Goal: Task Accomplishment & Management: Manage account settings

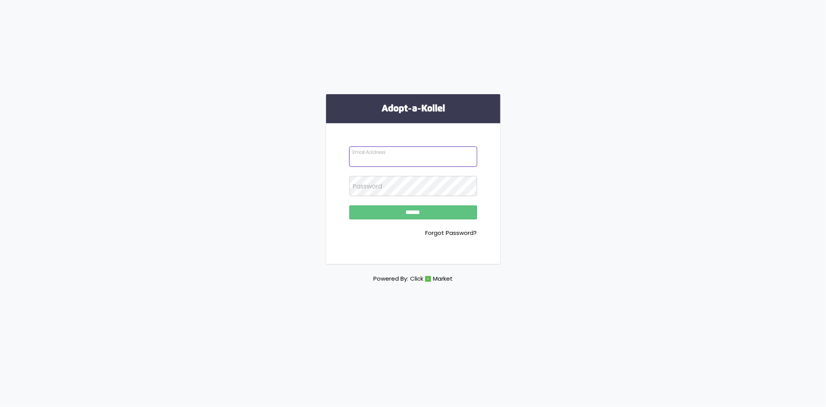
type input "**********"
click at [421, 211] on input "******" at bounding box center [413, 212] width 128 height 14
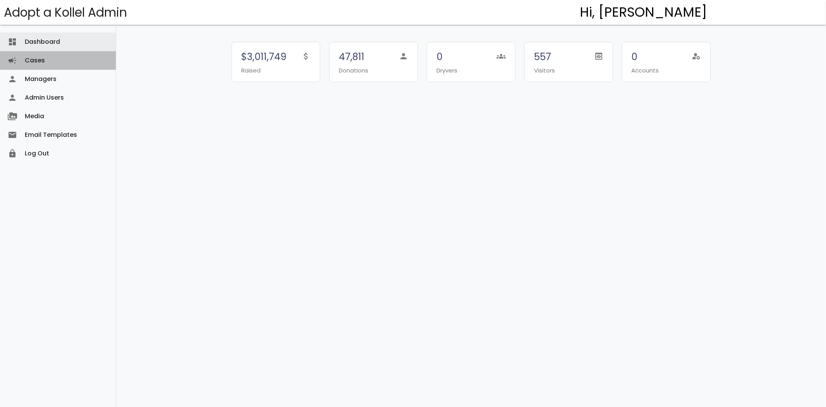
click at [59, 61] on link "Cases campaign" at bounding box center [58, 60] width 116 height 19
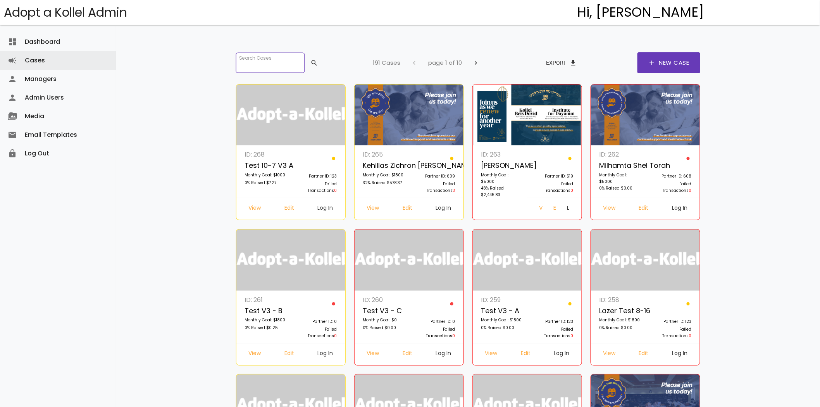
drag, startPoint x: 288, startPoint y: 65, endPoint x: 284, endPoint y: 68, distance: 5.8
click at [288, 65] on input "search" at bounding box center [270, 63] width 68 height 20
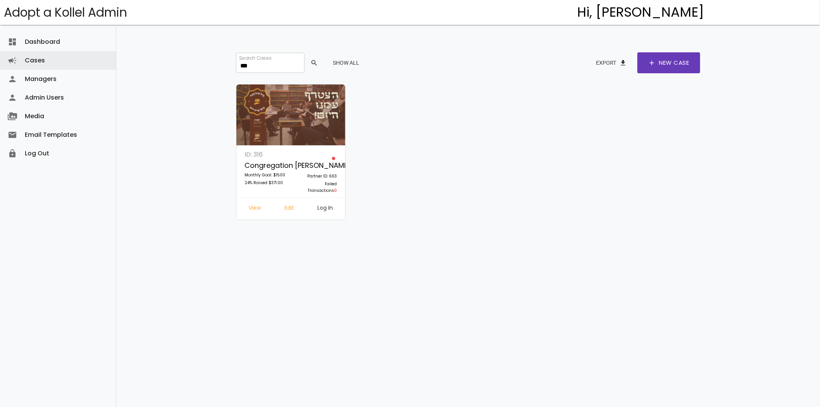
click at [325, 208] on link "Log In" at bounding box center [326, 209] width 28 height 14
click at [323, 205] on link "Log In" at bounding box center [326, 209] width 28 height 14
drag, startPoint x: 264, startPoint y: 63, endPoint x: 162, endPoint y: 40, distance: 105.0
click at [162, 40] on div "dashboard Dashboard attach_money Transactions keyboard_arrow_right attach_money…" at bounding box center [468, 191] width 704 height 382
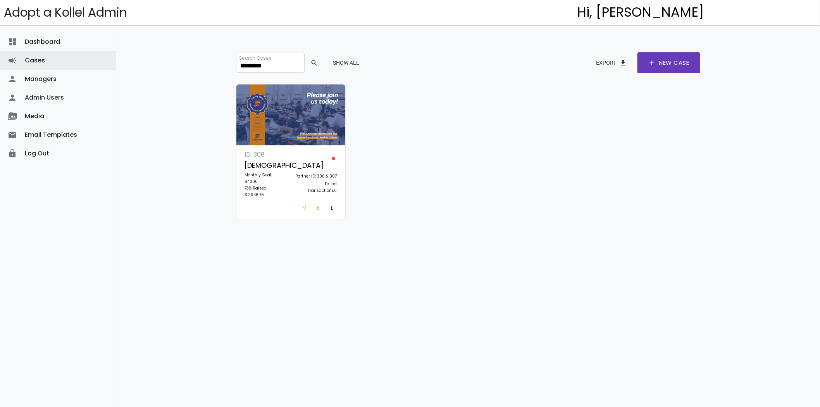
click at [325, 209] on link "Log In" at bounding box center [332, 209] width 15 height 14
drag, startPoint x: 255, startPoint y: 64, endPoint x: 194, endPoint y: 57, distance: 61.6
click at [194, 57] on div "dashboard Dashboard attach_money Transactions keyboard_arrow_right attach_money…" at bounding box center [468, 191] width 704 height 382
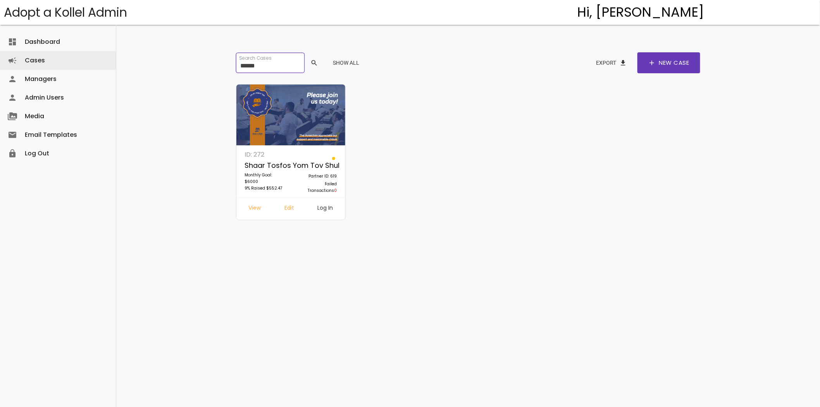
type input "******"
click at [327, 206] on link "Log In" at bounding box center [326, 209] width 28 height 14
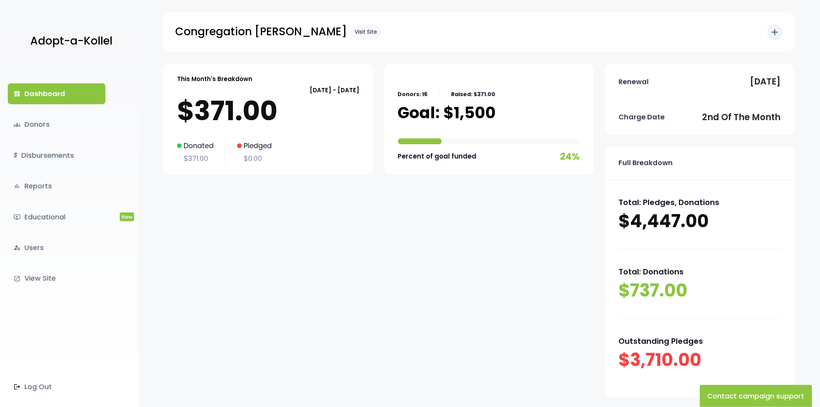
click at [351, 31] on link "Visit Site" at bounding box center [366, 31] width 30 height 15
click at [49, 129] on link "groups Donors" at bounding box center [57, 124] width 98 height 21
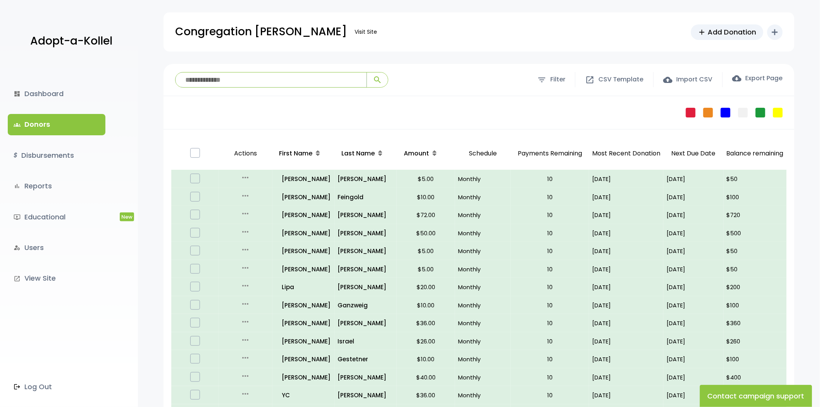
click at [247, 74] on input "search" at bounding box center [271, 79] width 191 height 15
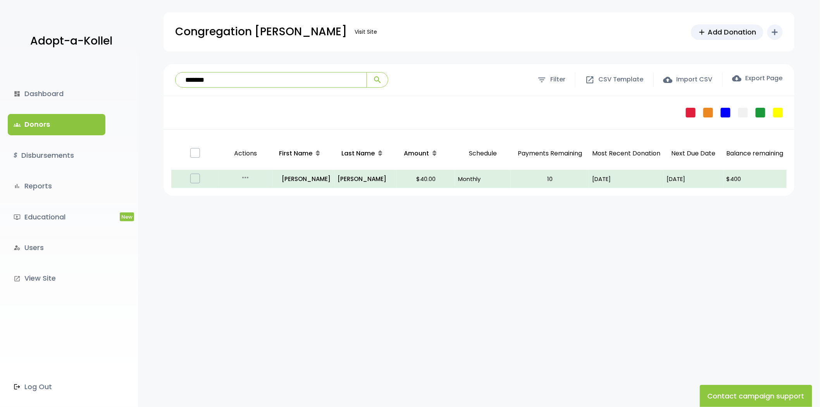
type input "*******"
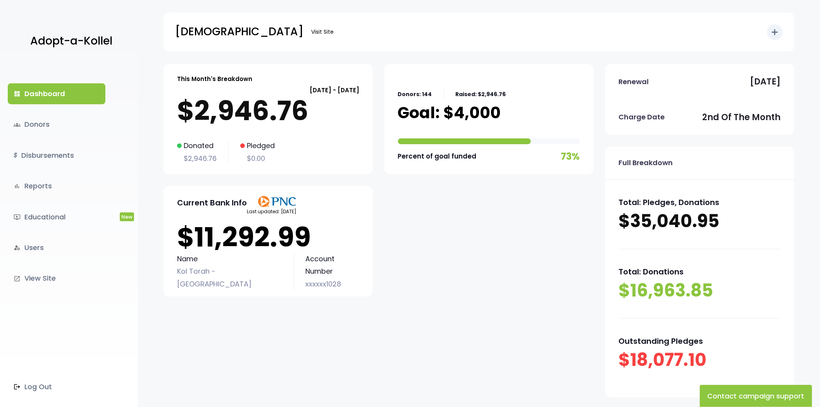
drag, startPoint x: 45, startPoint y: 121, endPoint x: 53, endPoint y: 107, distance: 16.8
click at [45, 121] on link "groups Donors" at bounding box center [57, 124] width 98 height 21
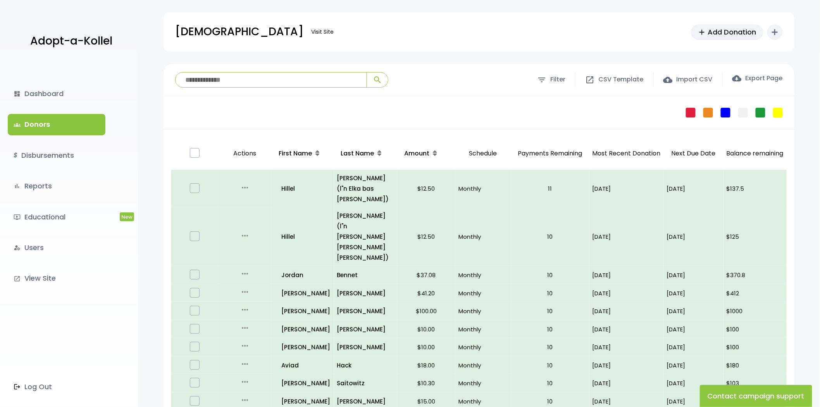
click at [275, 75] on input "search" at bounding box center [271, 79] width 191 height 15
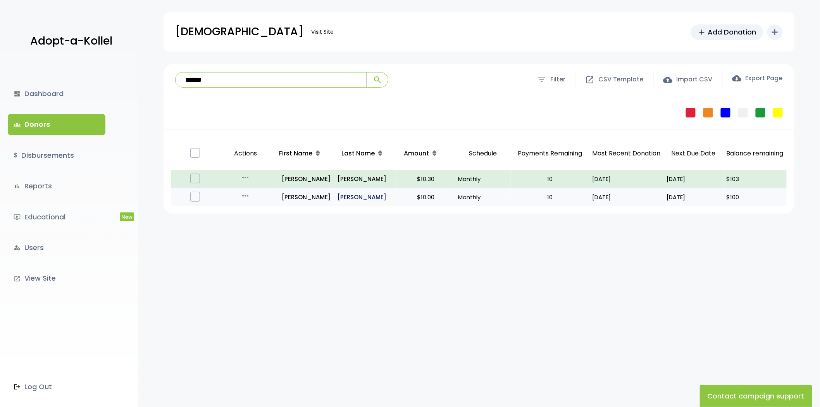
type input "******"
click at [346, 198] on p "Schreiber" at bounding box center [366, 197] width 56 height 10
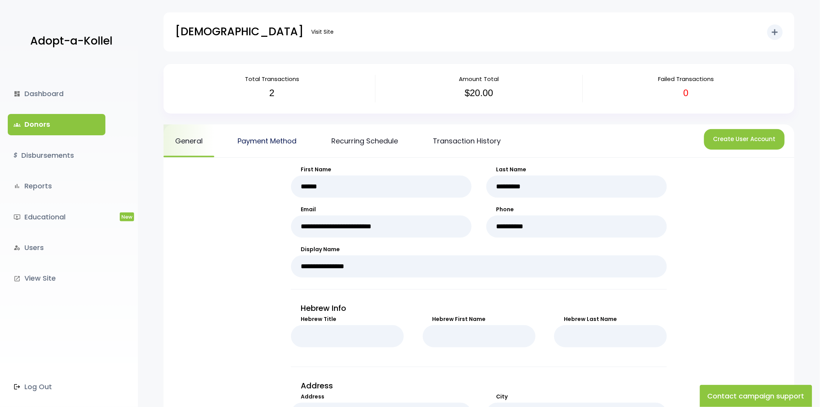
click at [256, 138] on link "Payment Method" at bounding box center [267, 140] width 82 height 33
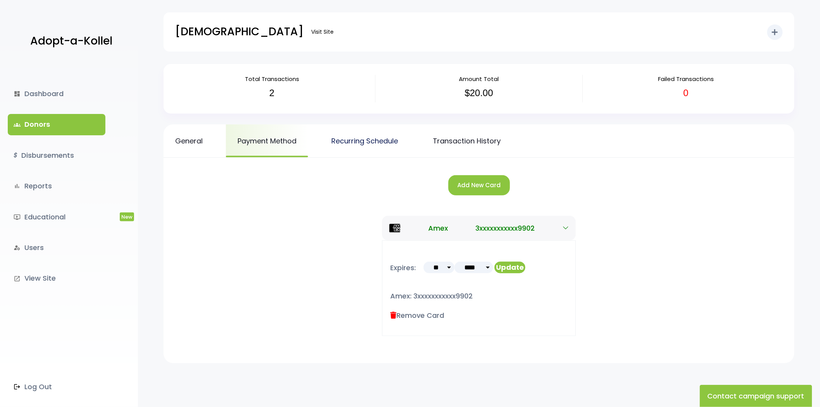
click at [362, 140] on link "Recurring Schedule" at bounding box center [365, 140] width 90 height 33
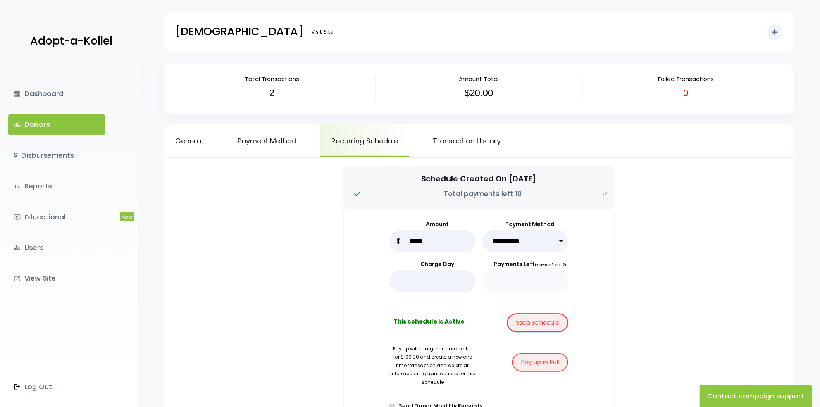
click at [536, 320] on button "Stop Schedule" at bounding box center [537, 322] width 61 height 19
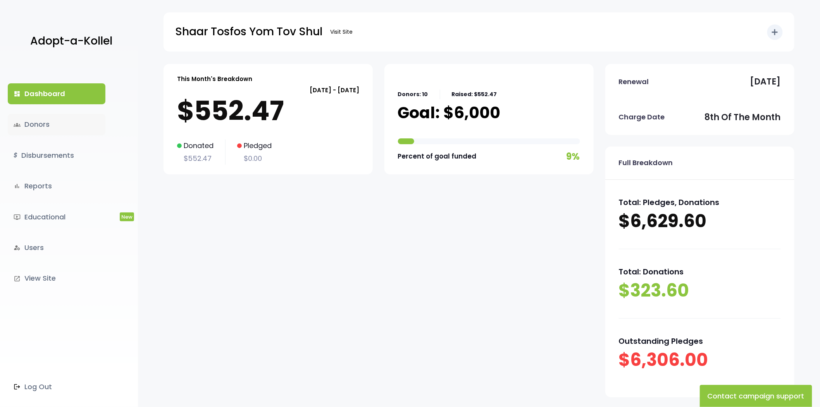
drag, startPoint x: 43, startPoint y: 123, endPoint x: 40, endPoint y: 121, distance: 4.2
click at [43, 123] on link "groups Donors" at bounding box center [57, 124] width 98 height 21
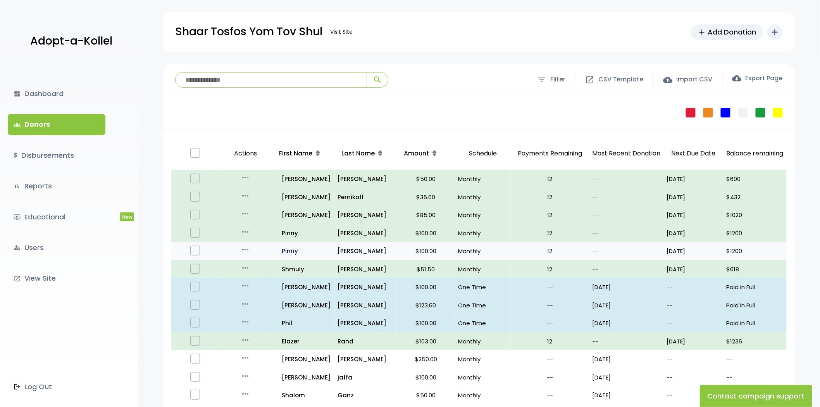
click at [292, 252] on p "all_inclusive Pinny" at bounding box center [303, 251] width 55 height 10
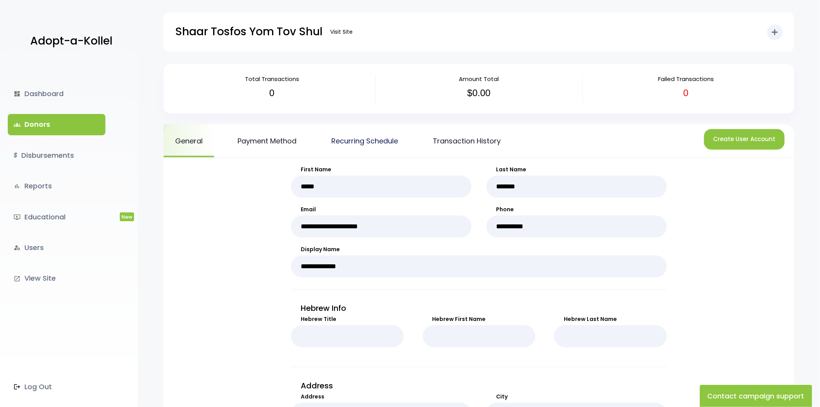
click at [358, 141] on link "Recurring Schedule" at bounding box center [365, 140] width 90 height 33
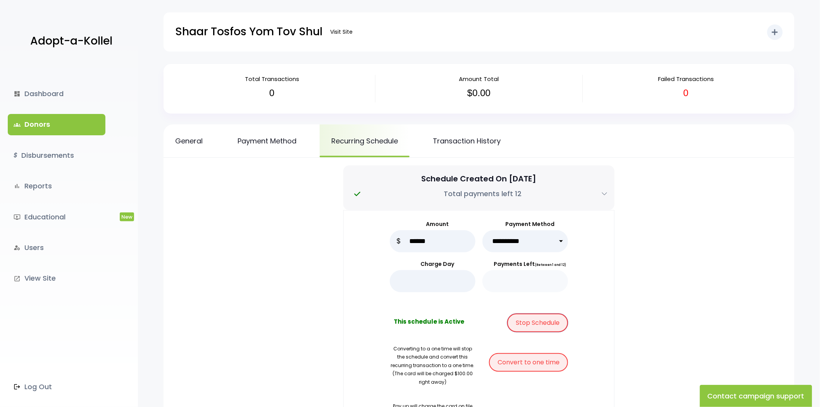
click at [539, 323] on button "Stop Schedule" at bounding box center [537, 322] width 61 height 19
click at [490, 144] on link "Transaction History" at bounding box center [466, 140] width 91 height 33
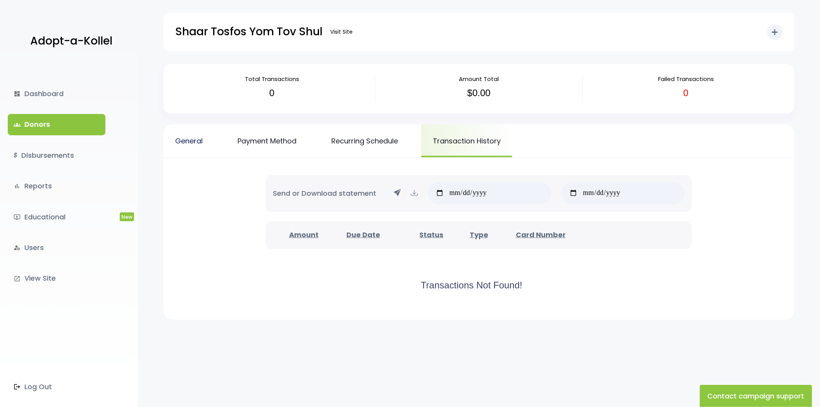
click at [198, 139] on link "General" at bounding box center [189, 140] width 51 height 33
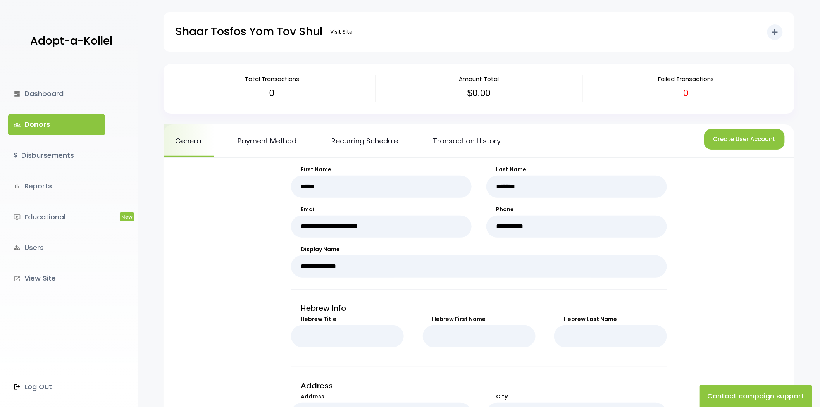
click at [55, 120] on link "groups Donors" at bounding box center [57, 124] width 98 height 21
